Goal: Task Accomplishment & Management: Complete application form

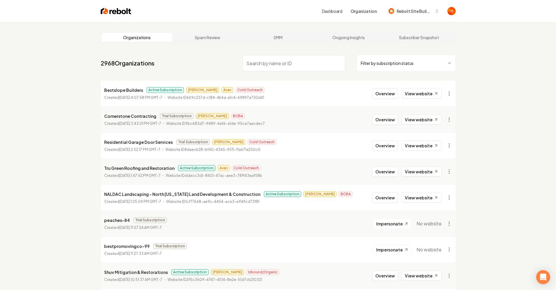
click at [375, 62] on html "Dashboard Organization Rebolt Site Builder Organizations Spam Review SMM Ongoin…" at bounding box center [278, 145] width 556 height 290
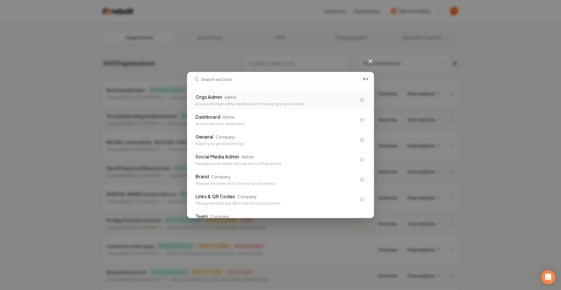
click at [455, 40] on div "⌘ K Orgs Admin Admin Access the main admin dashboard for managing orgs and site…" at bounding box center [280, 145] width 561 height 290
click at [364, 63] on div "⌘ K Orgs Admin Admin Access the main admin dashboard for managing orgs and site…" at bounding box center [280, 145] width 561 height 290
click at [371, 59] on icon at bounding box center [370, 61] width 7 height 7
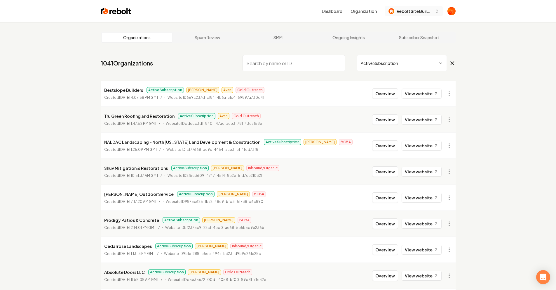
click at [403, 13] on span "Rebolt Site Builder" at bounding box center [415, 11] width 36 height 6
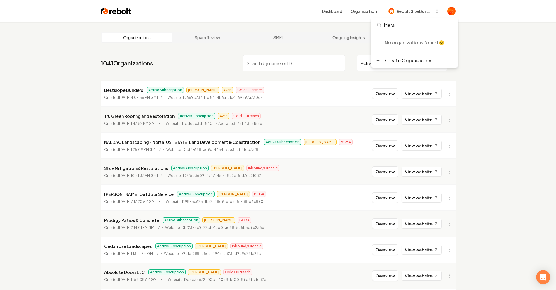
type input "Meraw"
drag, startPoint x: 350, startPoint y: 49, endPoint x: 354, endPoint y: 54, distance: 5.6
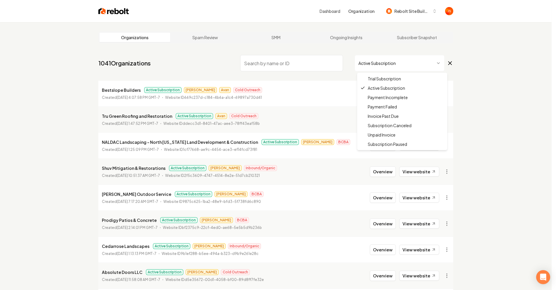
click at [364, 60] on html "Dashboard Organization Rebolt Site Builder Organizations Spam Review SMM Ongoin…" at bounding box center [278, 145] width 556 height 290
drag, startPoint x: 371, startPoint y: 77, endPoint x: 359, endPoint y: 69, distance: 14.5
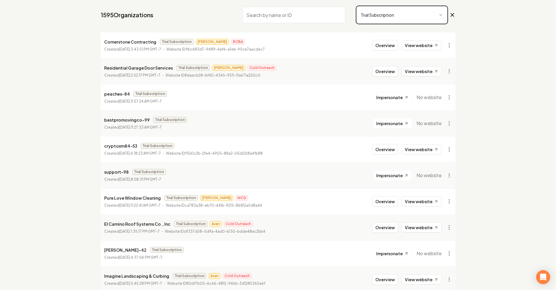
scroll to position [49, 0]
click at [210, 115] on li "bestpromovingco-99 Trial Subscription Created August 18, 2025, 11:27:33 AM GMT-…" at bounding box center [278, 122] width 355 height 26
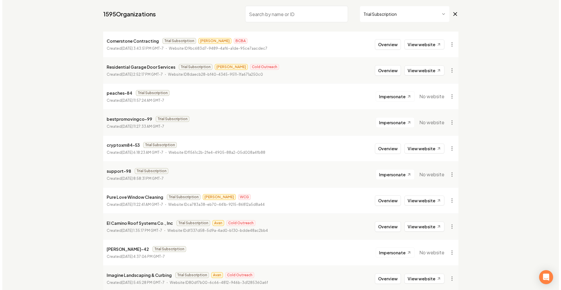
scroll to position [0, 0]
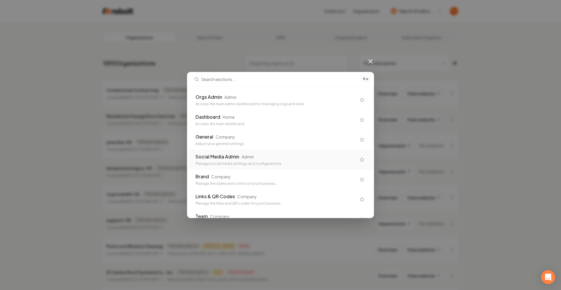
click at [233, 146] on div "General Company Adjust your general settings." at bounding box center [280, 140] width 184 height 20
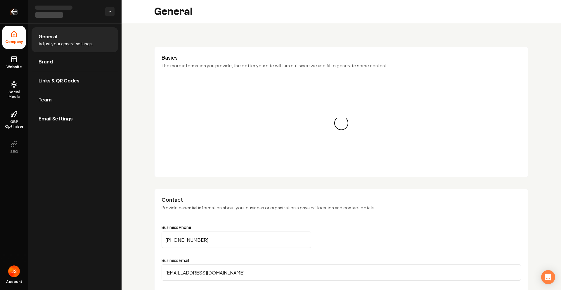
click at [7, 14] on link "Return to dashboard" at bounding box center [14, 11] width 28 height 23
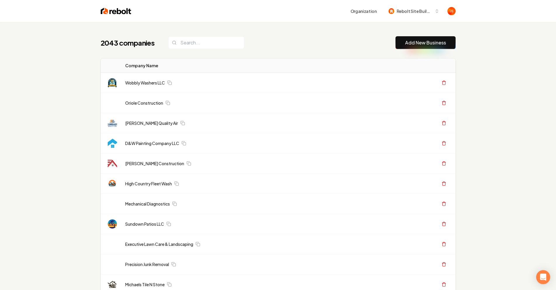
click at [237, 45] on div "2043 companies Add New Business" at bounding box center [278, 42] width 355 height 13
drag, startPoint x: 235, startPoint y: 44, endPoint x: 225, endPoint y: 43, distance: 10.0
click at [234, 44] on div "2043 companies Add New Business" at bounding box center [278, 42] width 355 height 13
click at [225, 43] on input "search" at bounding box center [206, 42] width 76 height 12
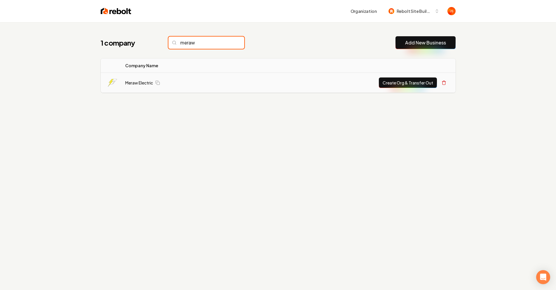
type input "meraw"
click at [414, 79] on button "Create Org & Transfer Out" at bounding box center [408, 82] width 58 height 11
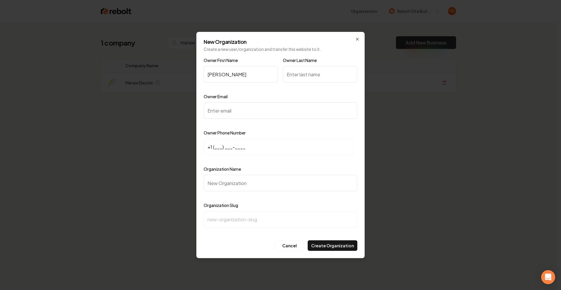
type input "Kenneth"
click at [321, 68] on input "Owner Last Name" at bounding box center [320, 74] width 74 height 16
type input "m"
click at [289, 103] on input "Owner Email" at bounding box center [281, 110] width 154 height 16
paste input "kennethmeraw@gmail.com"
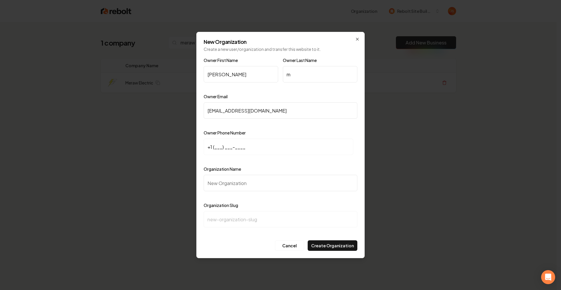
type input "kennethmeraw@gmail.com"
drag, startPoint x: 225, startPoint y: 141, endPoint x: 217, endPoint y: 144, distance: 7.7
click at [224, 141] on input "+1 (___) ___-____" at bounding box center [278, 146] width 149 height 16
click at [217, 144] on input "+1 (___) ___-____" at bounding box center [278, 146] width 149 height 16
click at [213, 147] on input "+1 (___) ___-____" at bounding box center [278, 146] width 149 height 16
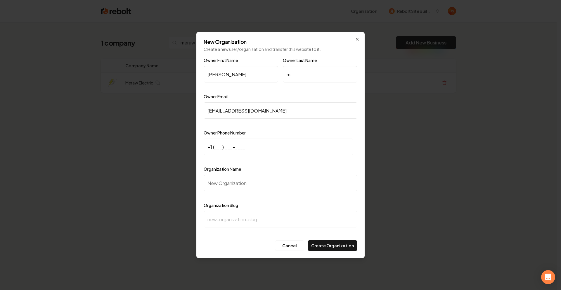
paste input "949) 365-7869"
type input "+1 (949) 365-7869"
click at [216, 188] on input "Organization Name" at bounding box center [281, 183] width 154 height 16
type input "M"
type input "m"
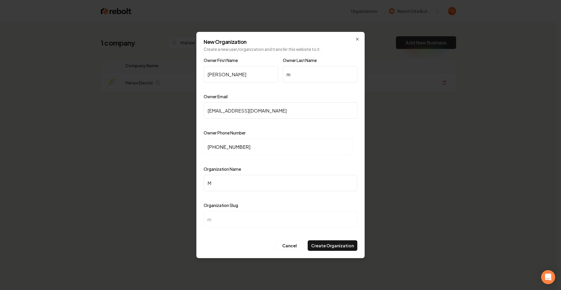
type input "Me"
type input "me"
type input "Mer"
type input "mer"
type input "Mera"
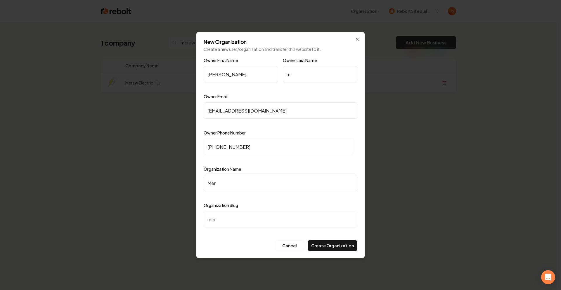
type input "mera"
type input "Meraw"
type input "meraw"
type input "Meraw E"
type input "meraw-e"
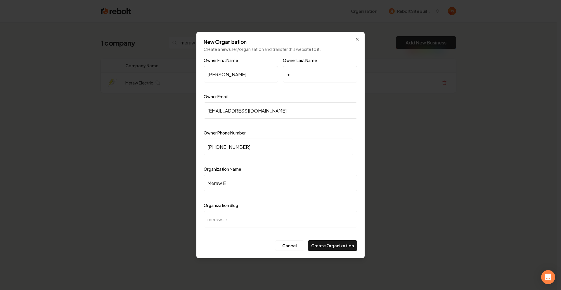
type input "Meraw El"
type input "meraw-el"
type input "Meraw Ele"
type input "meraw-ele"
type input "Meraw Elec"
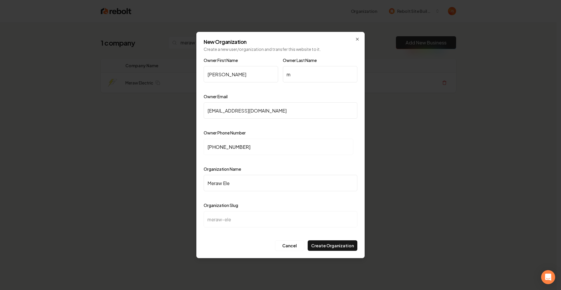
type input "meraw-elec"
type input "Meraw Elect"
type input "meraw-elect"
type input "Meraw Electr"
type input "meraw-electr"
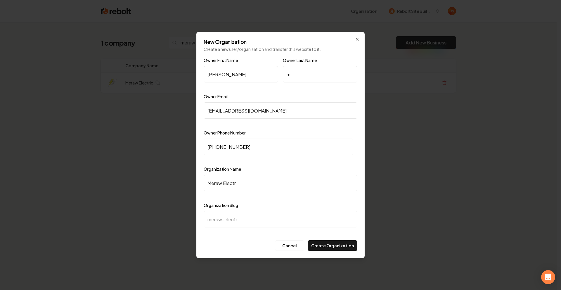
type input "Meraw Electri"
type input "meraw-electri"
type input "Meraw Electric"
type input "meraw-electric"
type input "Meraw Electric"
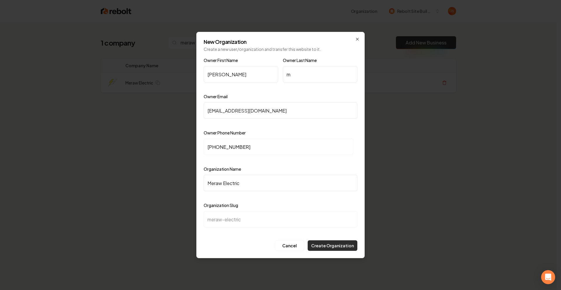
click at [329, 241] on button "Create Organization" at bounding box center [332, 245] width 50 height 11
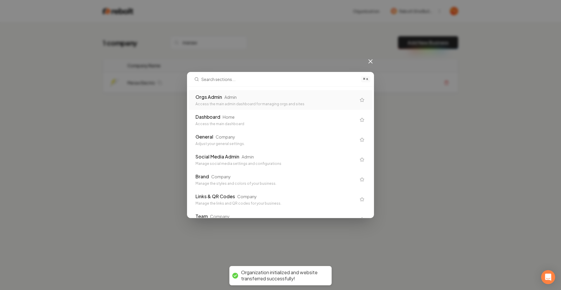
click at [297, 98] on div "Orgs Admin Admin" at bounding box center [275, 96] width 161 height 7
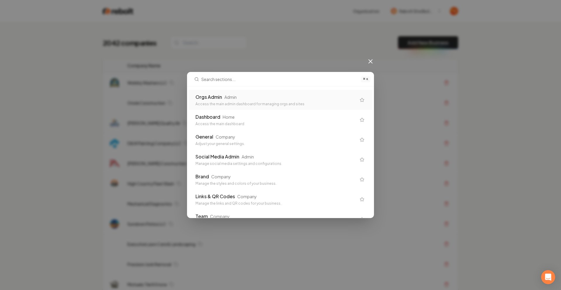
click at [281, 104] on div "Access the main admin dashboard for managing orgs and sites" at bounding box center [275, 104] width 161 height 5
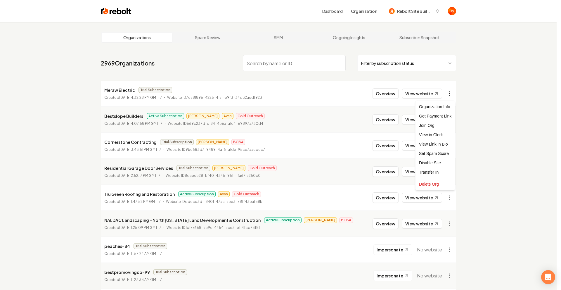
click at [449, 91] on html "Dashboard Organization Rebolt Site Builder Organizations Spam Review SMM Ongoin…" at bounding box center [280, 145] width 561 height 290
click at [434, 114] on div "Get Payment Link" at bounding box center [434, 115] width 37 height 9
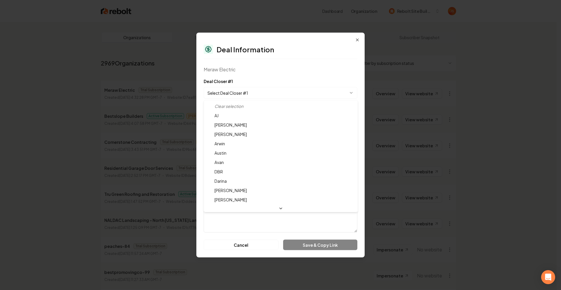
click at [239, 91] on body "Dashboard Organization Rebolt Site Builder Organizations Spam Review SMM Ongoin…" at bounding box center [278, 145] width 556 height 290
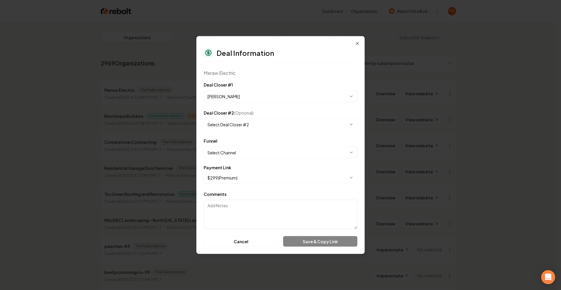
click at [230, 99] on body "Dashboard Organization Rebolt Site Builder Organizations Spam Review SMM Ongoin…" at bounding box center [278, 145] width 556 height 290
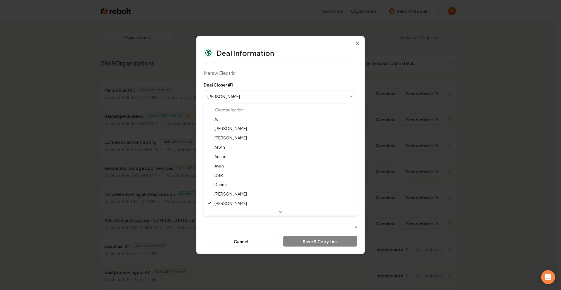
select select "**********"
drag, startPoint x: 228, startPoint y: 126, endPoint x: 234, endPoint y: 119, distance: 8.9
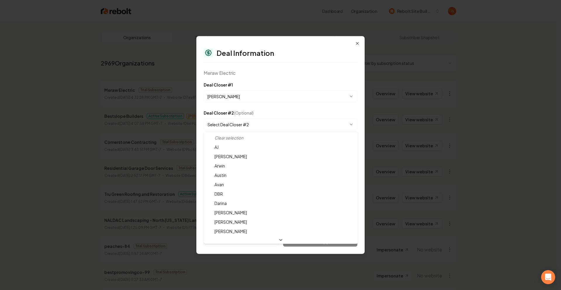
click at [232, 124] on body "Dashboard Organization Rebolt Site Builder Organizations Spam Review SMM Ongoin…" at bounding box center [278, 145] width 556 height 290
select select "**********"
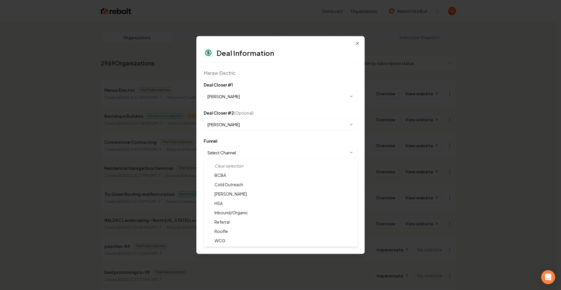
click at [259, 152] on body "Dashboard Organization Rebolt Site Builder Organizations Spam Review SMM Ongoin…" at bounding box center [278, 145] width 556 height 290
select select "**********"
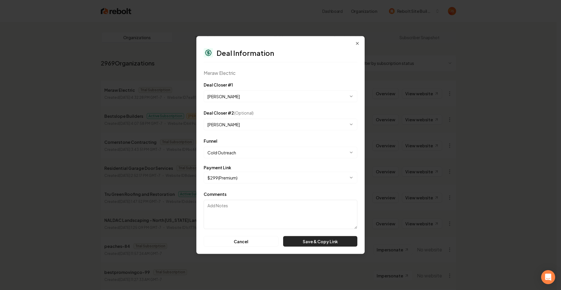
click at [323, 243] on button "Save & Copy Link" at bounding box center [320, 241] width 74 height 11
